Goal: Task Accomplishment & Management: Manage account settings

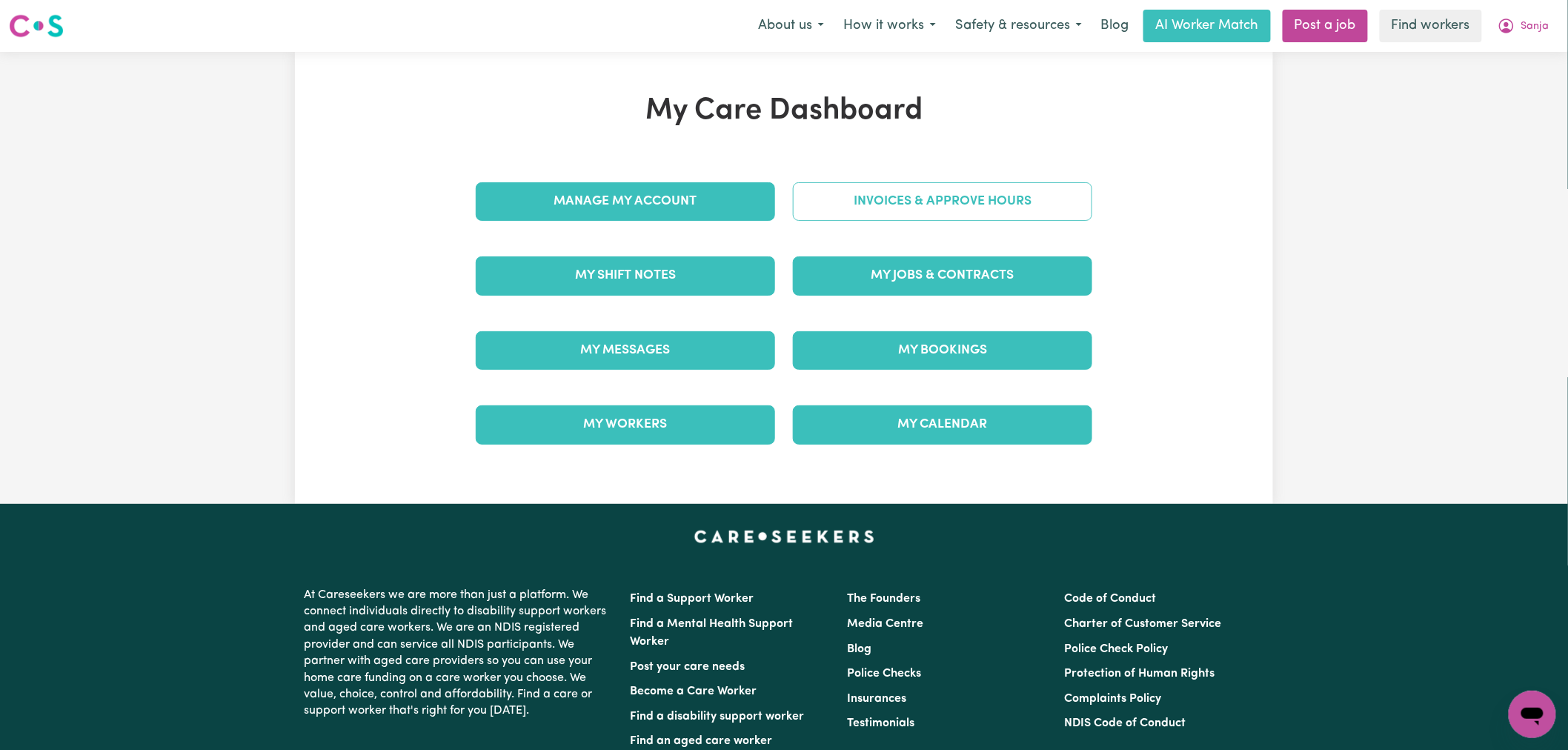
click at [883, 206] on link "Invoices & Approve Hours" at bounding box center [942, 202] width 299 height 39
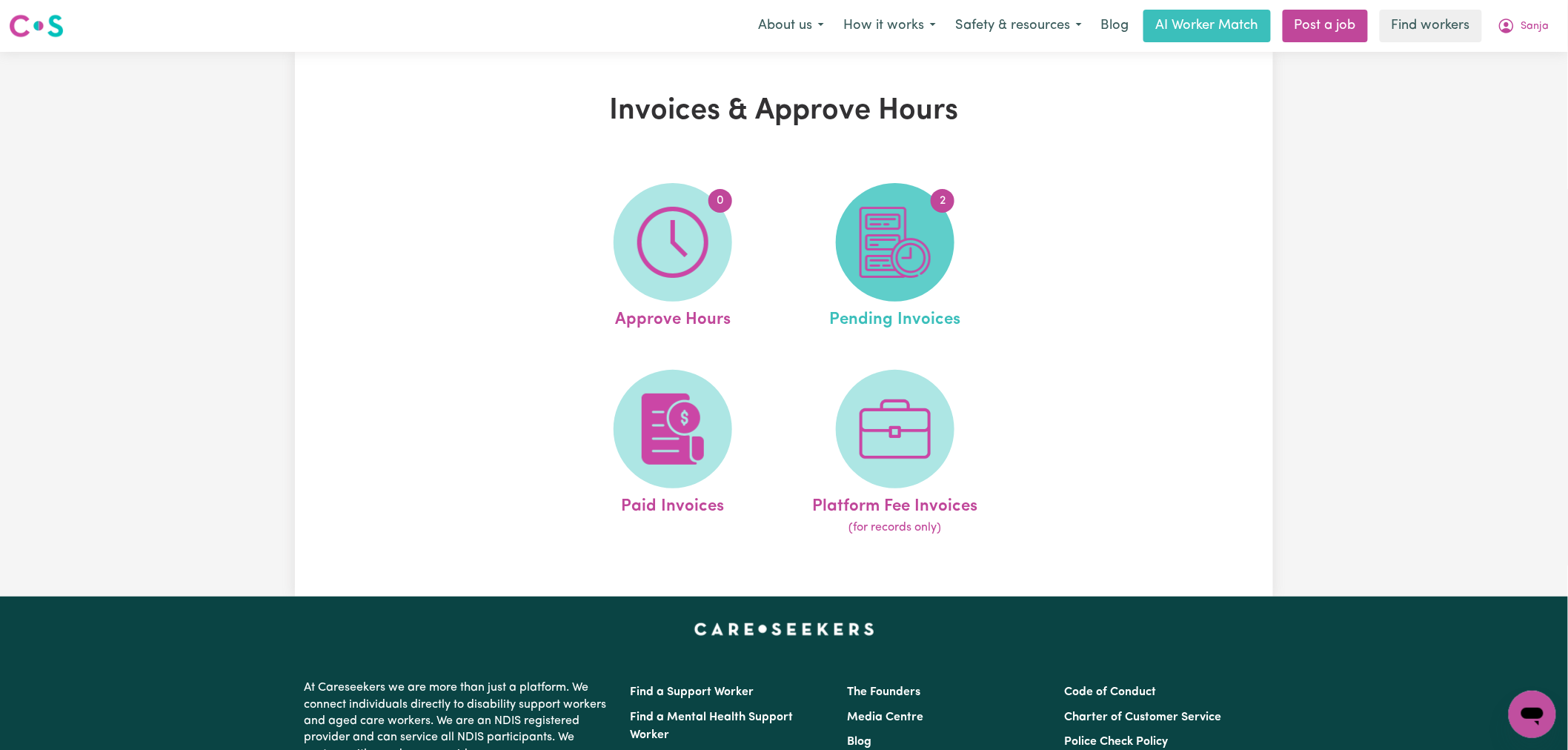
click at [907, 211] on img at bounding box center [895, 242] width 71 height 71
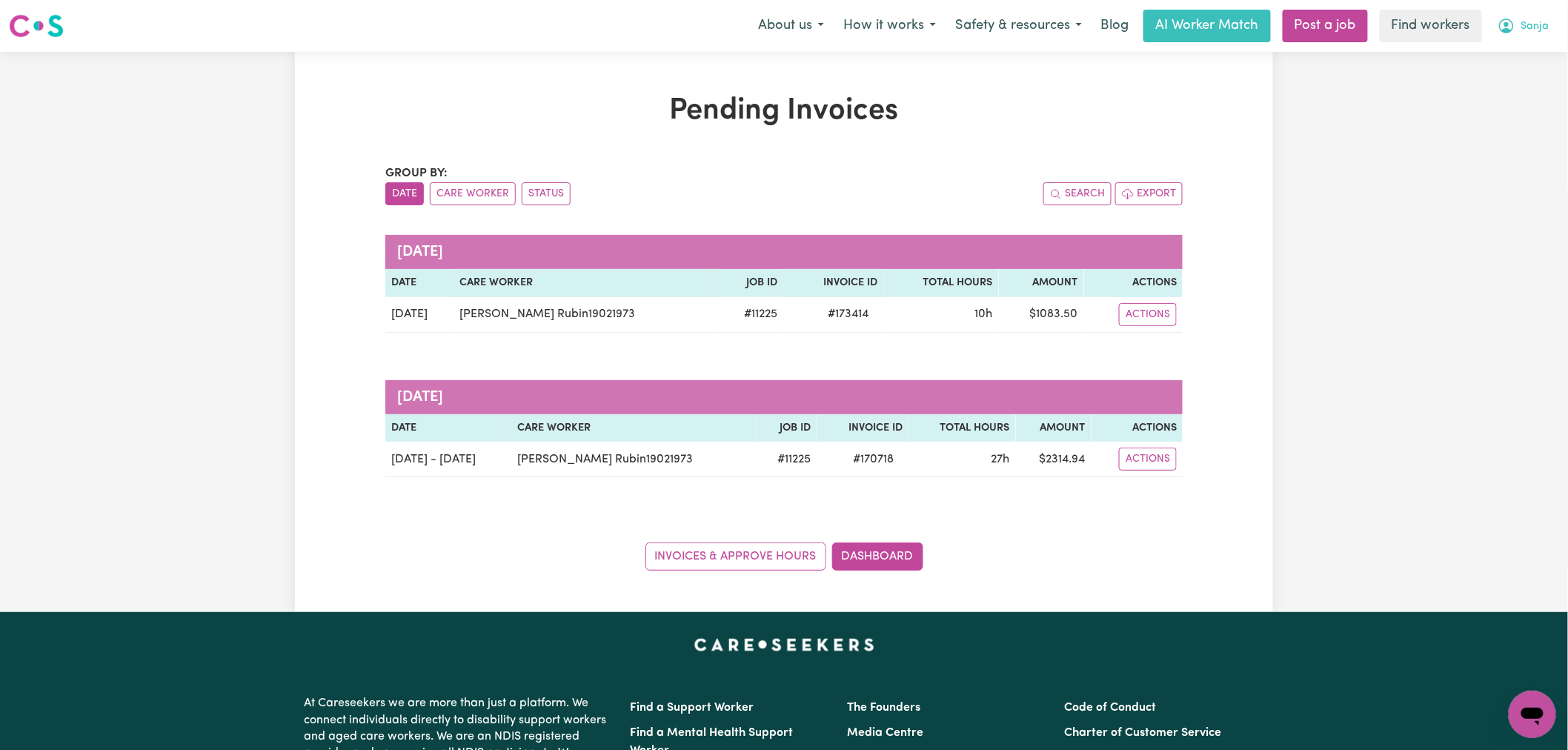
click at [1513, 23] on icon "My Account" at bounding box center [1507, 26] width 15 height 15
click at [1536, 60] on link "My Dashboard" at bounding box center [1500, 58] width 117 height 28
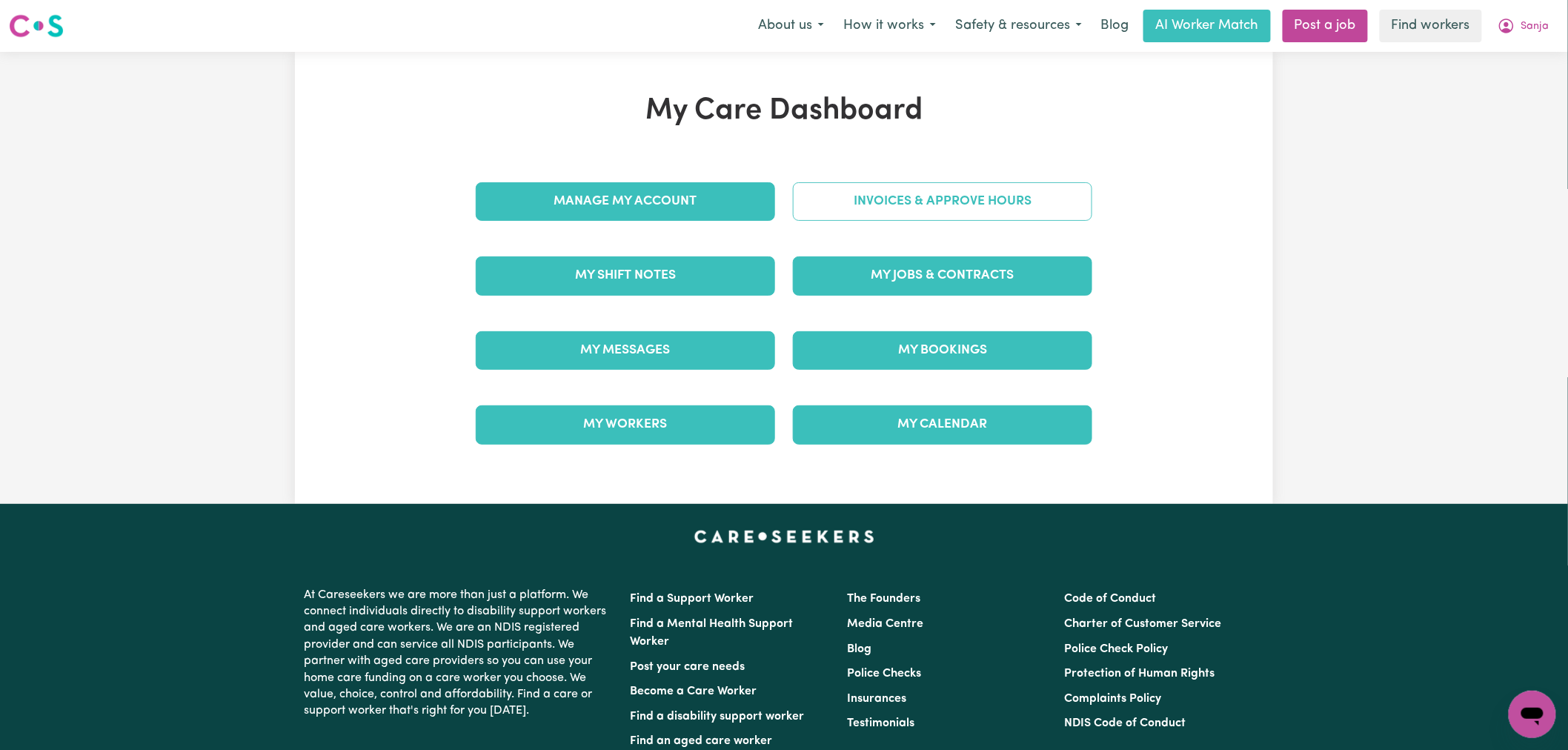
click at [993, 203] on link "Invoices & Approve Hours" at bounding box center [942, 202] width 299 height 39
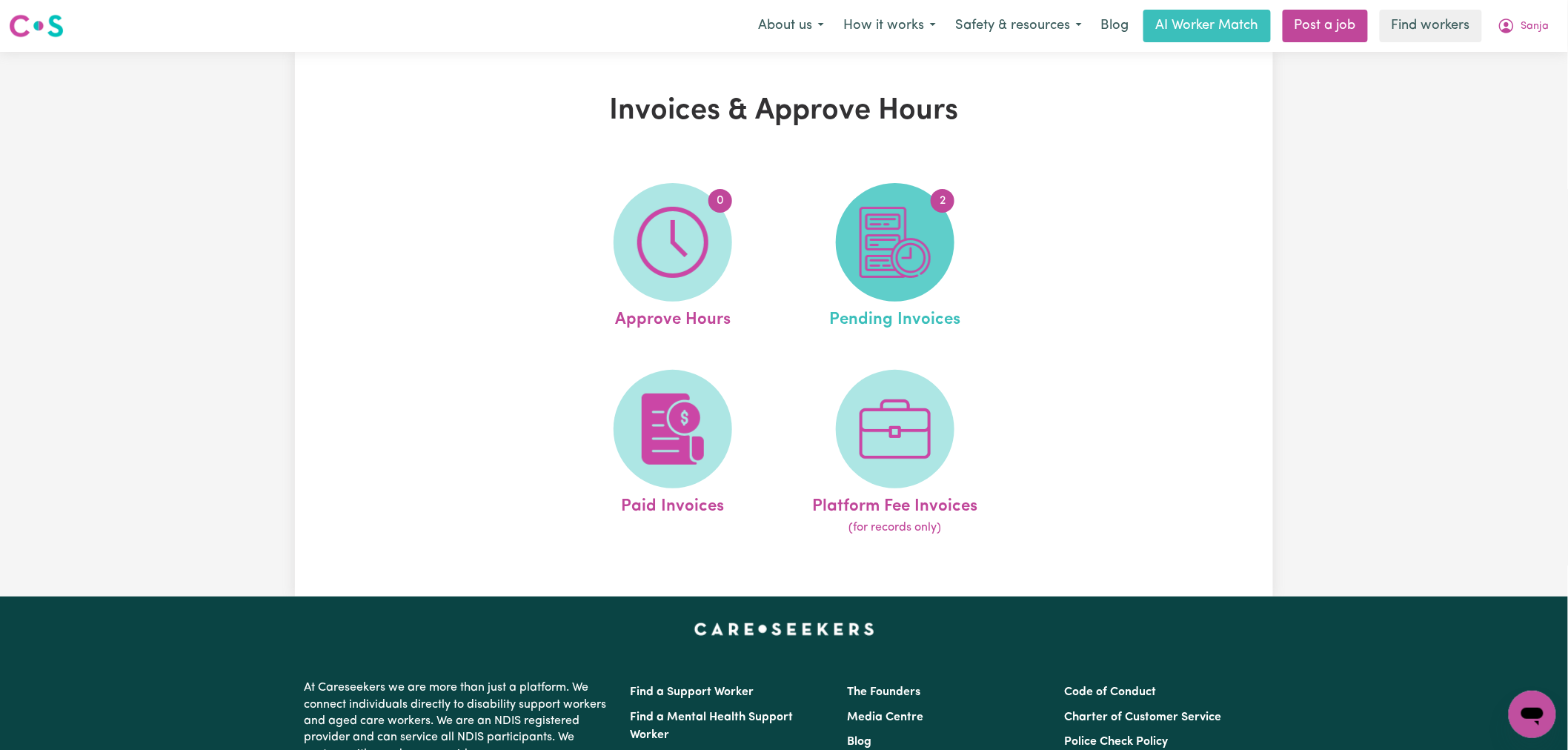
click at [877, 254] on img at bounding box center [895, 242] width 71 height 71
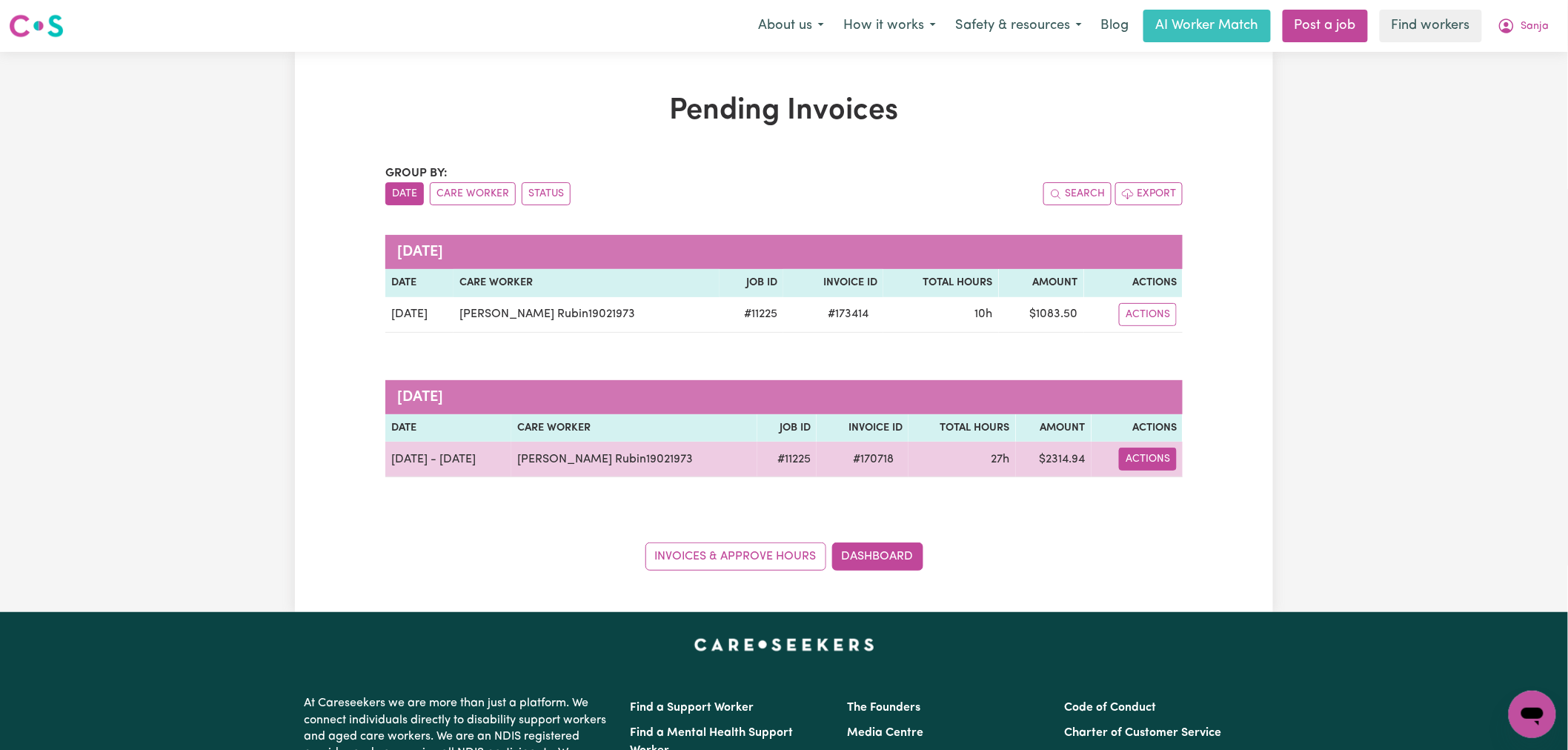
click at [1141, 458] on button "Actions" at bounding box center [1148, 458] width 58 height 23
click at [1145, 486] on link "Download Invoice" at bounding box center [1196, 494] width 136 height 29
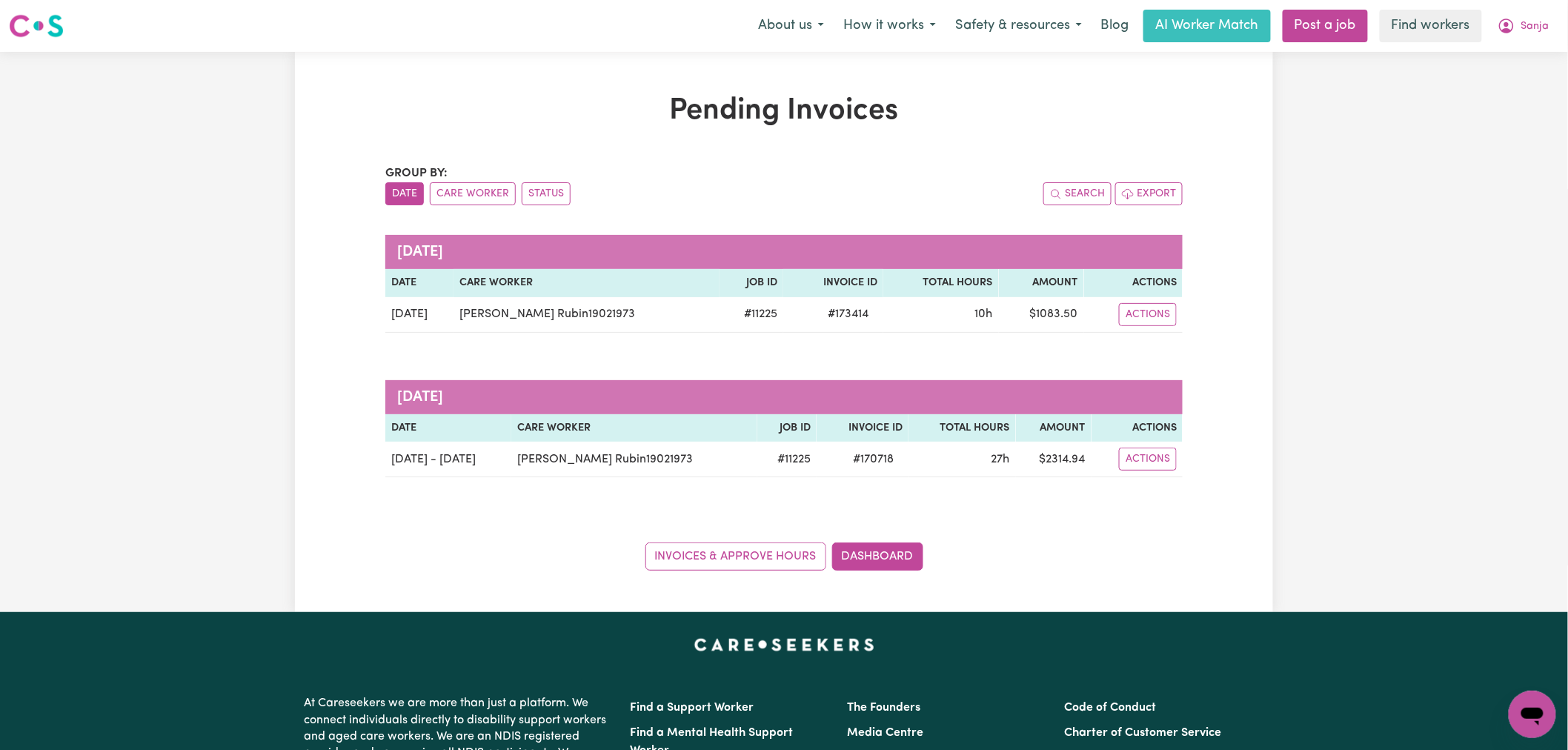
click at [1251, 212] on div "Pending Invoices Group by: Date Care Worker Status Search Export [DATE] Date Ca…" at bounding box center [784, 332] width 978 height 478
click at [1556, 33] on button "Sanja" at bounding box center [1523, 25] width 71 height 31
click at [1542, 57] on link "My Dashboard" at bounding box center [1500, 58] width 117 height 28
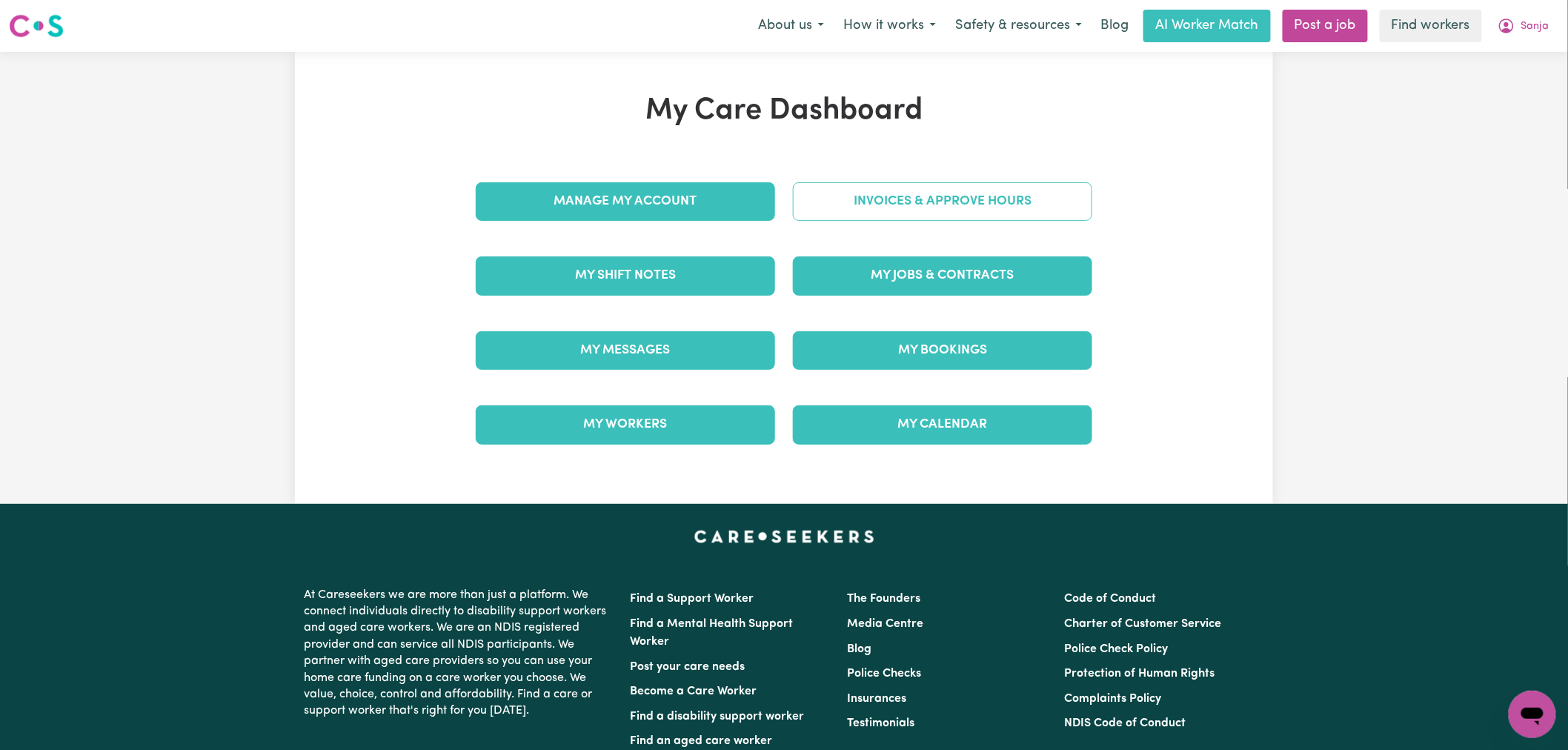
click at [964, 187] on link "Invoices & Approve Hours" at bounding box center [942, 202] width 299 height 39
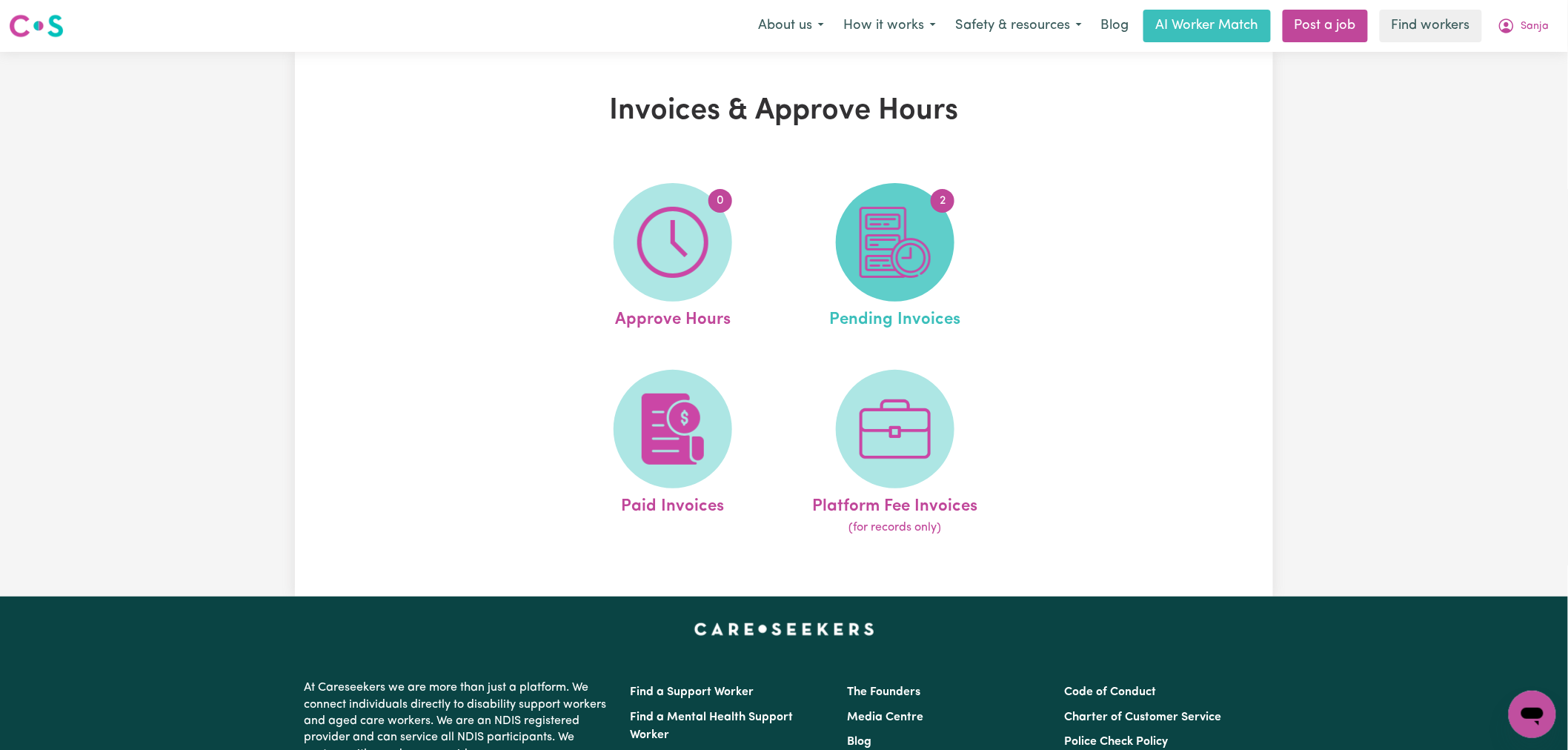
click at [946, 252] on span "2" at bounding box center [895, 243] width 119 height 119
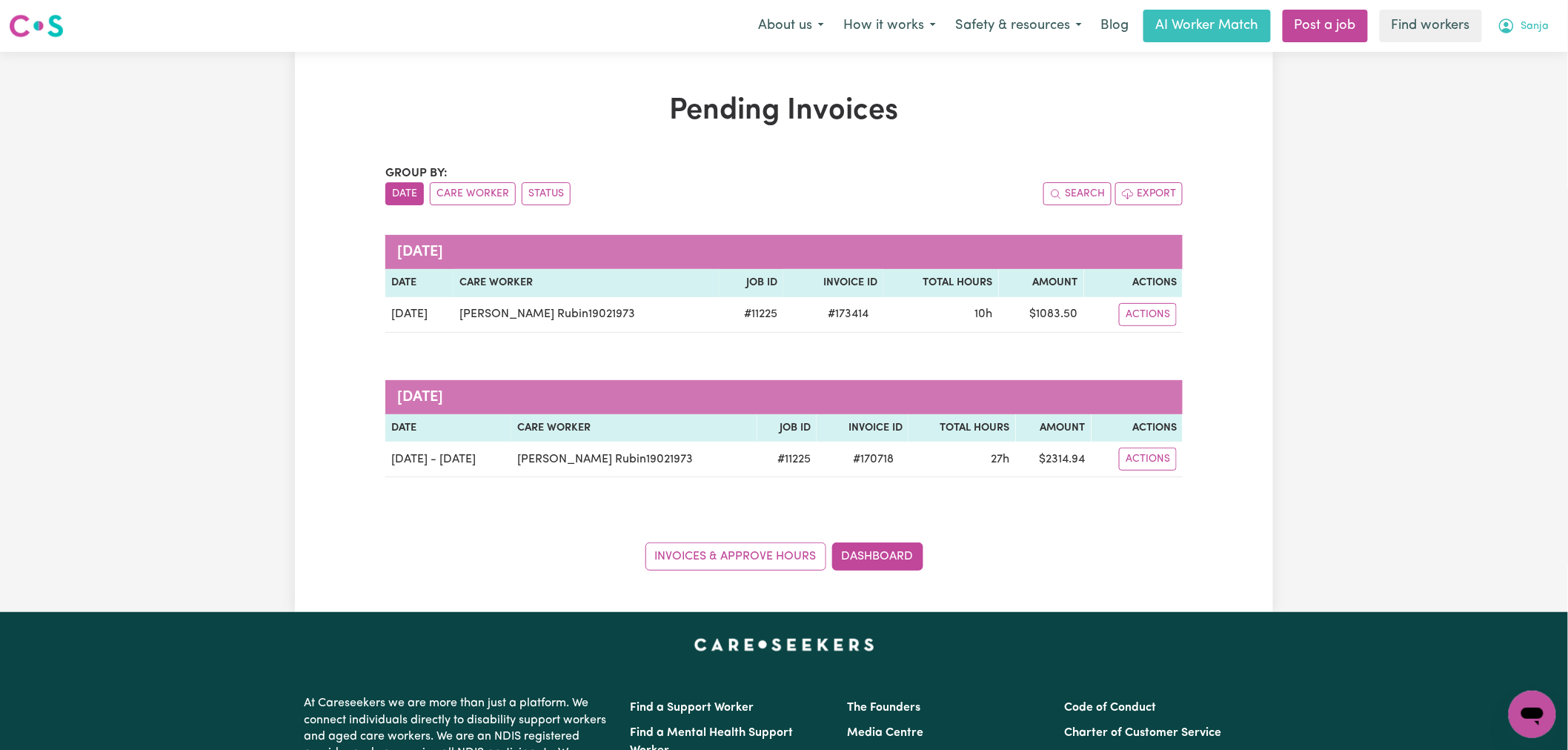
click at [1527, 28] on span "Sanja" at bounding box center [1535, 26] width 28 height 16
click at [1516, 59] on link "My Dashboard" at bounding box center [1500, 58] width 117 height 28
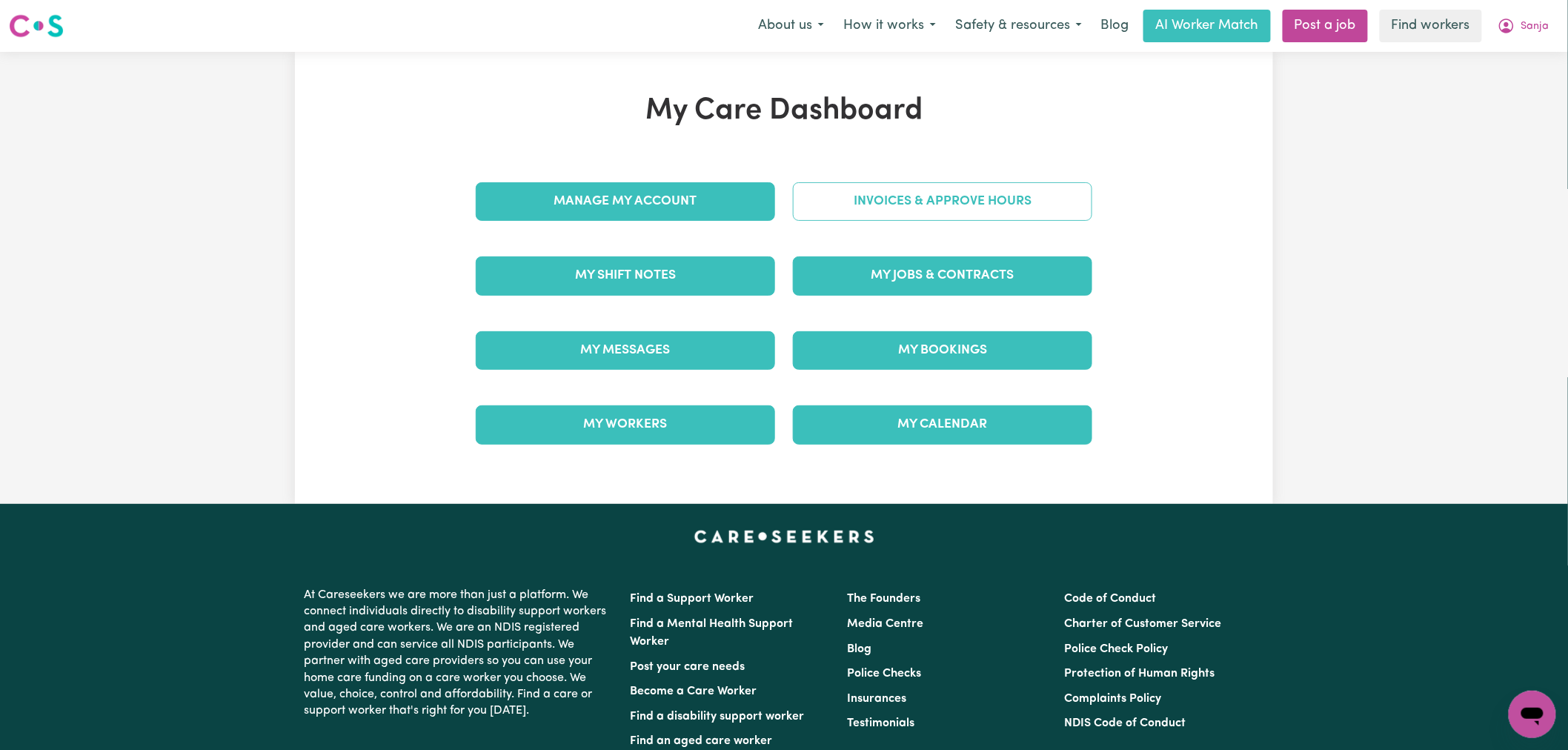
click at [897, 184] on link "Invoices & Approve Hours" at bounding box center [942, 202] width 299 height 39
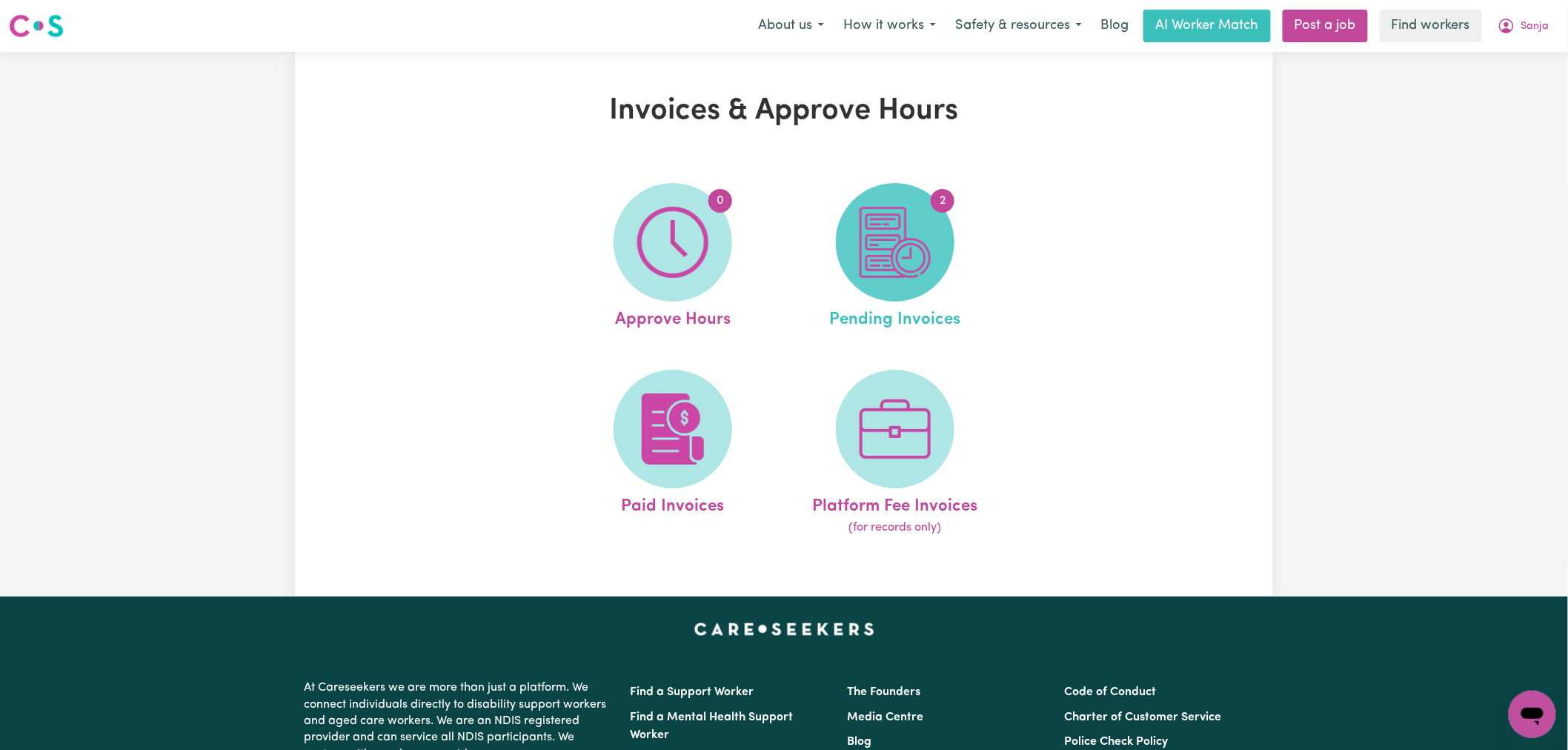
click at [916, 253] on img at bounding box center [895, 242] width 71 height 71
